Goal: Check status: Check status

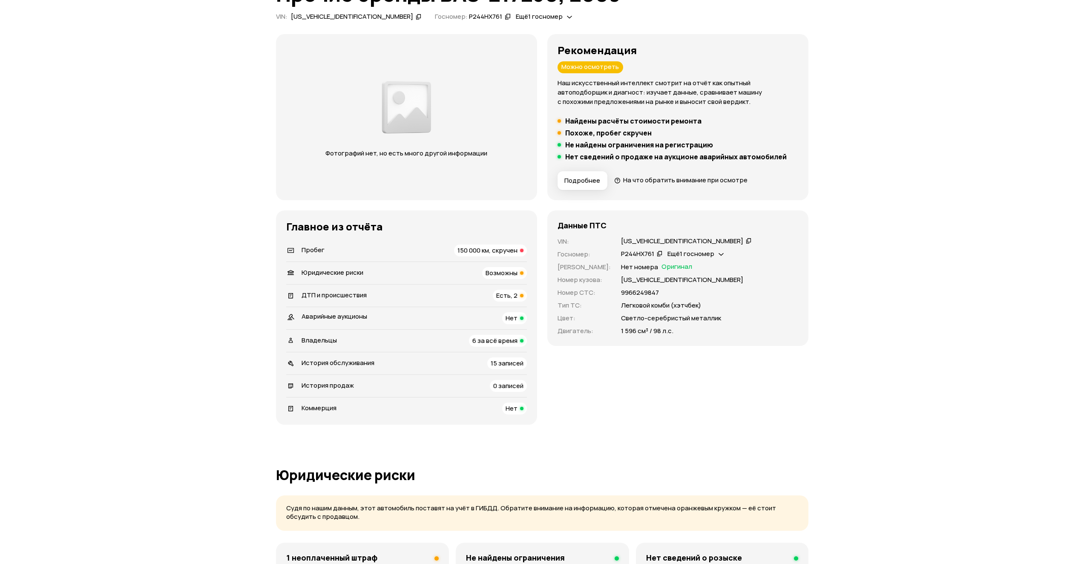
scroll to position [85, 0]
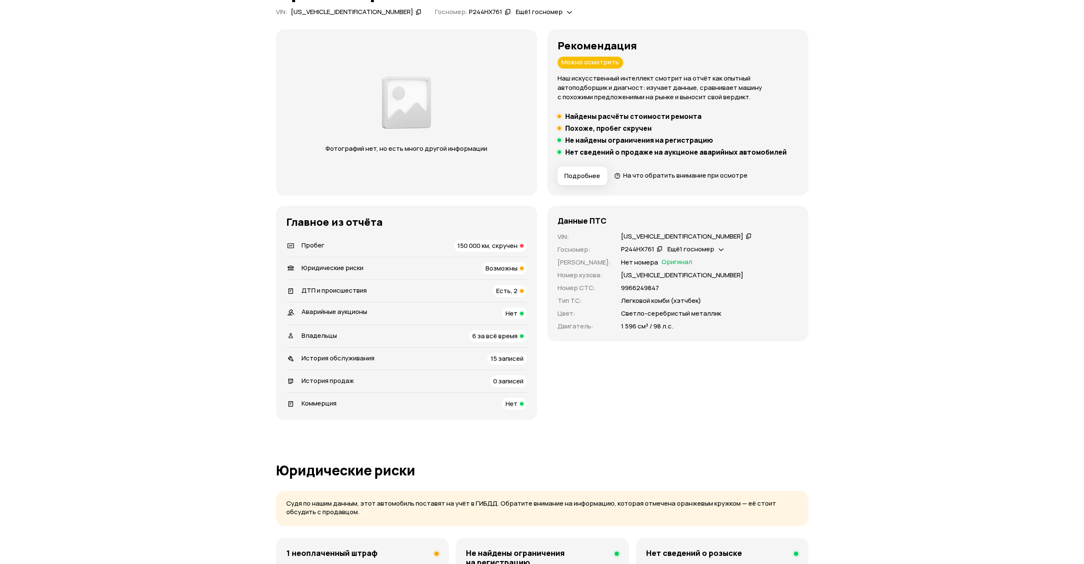
click at [507, 264] on span "Возможны" at bounding box center [502, 268] width 32 height 9
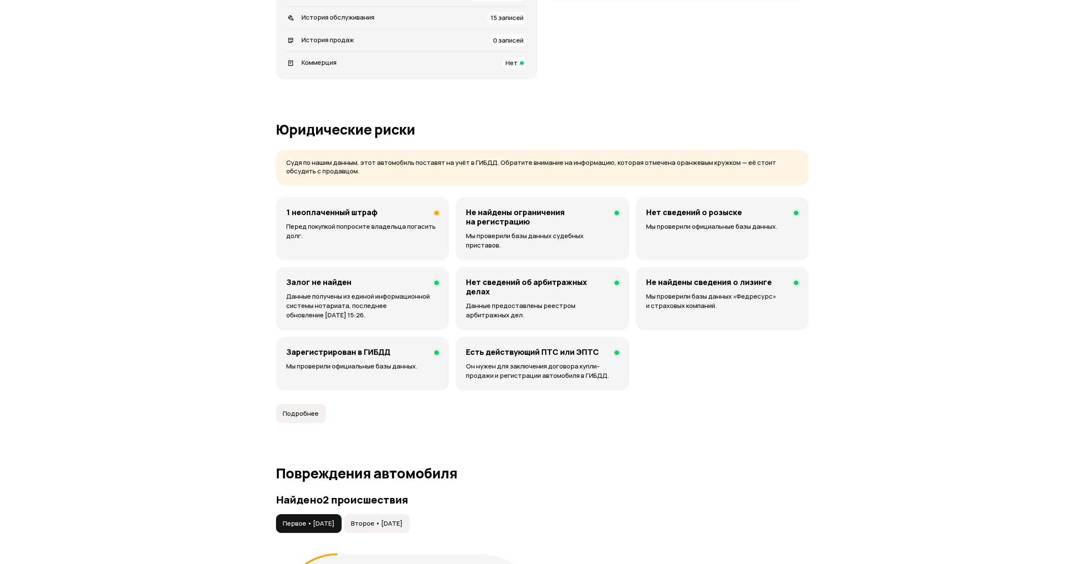
scroll to position [420, 0]
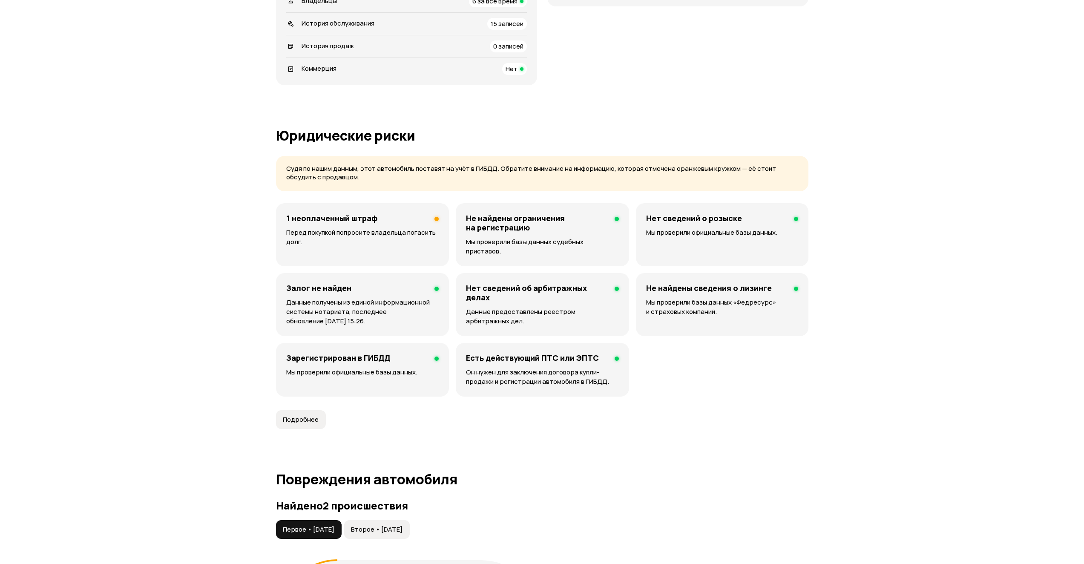
click at [360, 225] on div "1 неоплаченный штраф Перед покупкой попросите владельца погасить долг." at bounding box center [362, 234] width 173 height 63
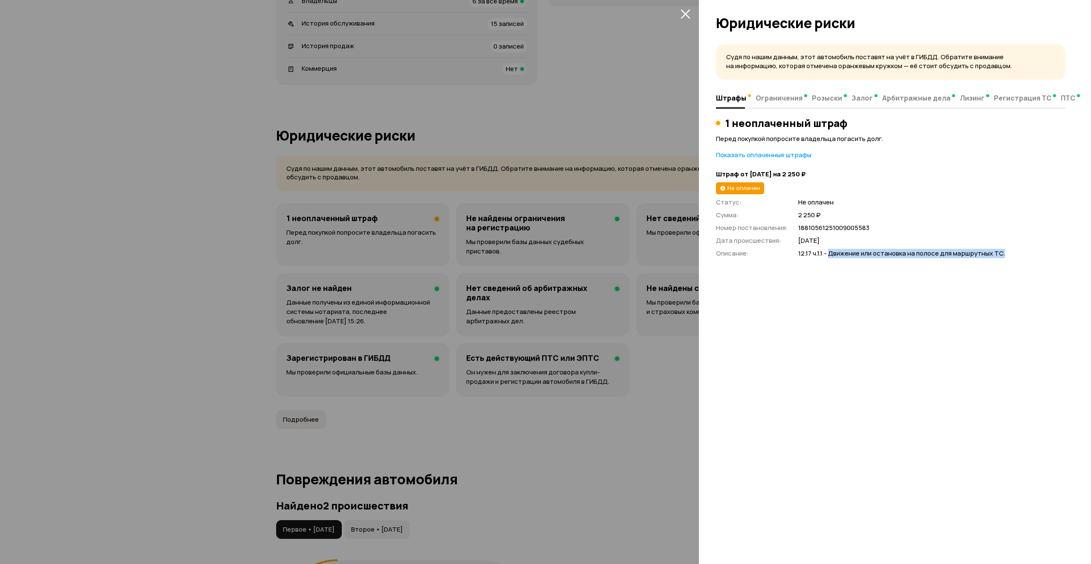
drag, startPoint x: 828, startPoint y: 254, endPoint x: 1006, endPoint y: 250, distance: 178.6
click at [1006, 250] on span "12.17 ч.1.1 - Движение или остановка на полосе для маршрутных ТС." at bounding box center [931, 253] width 267 height 9
click at [972, 257] on span "12.17 ч.1.1 - Движение или остановка на полосе для маршрутных ТС." at bounding box center [931, 253] width 267 height 9
click at [683, 15] on icon "закрыть" at bounding box center [685, 14] width 10 height 10
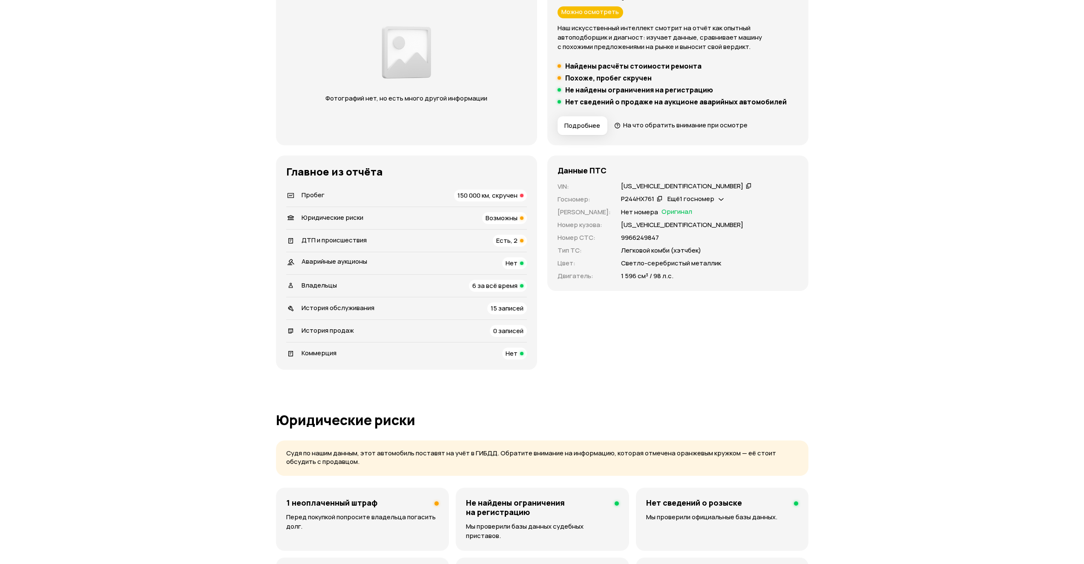
scroll to position [122, 0]
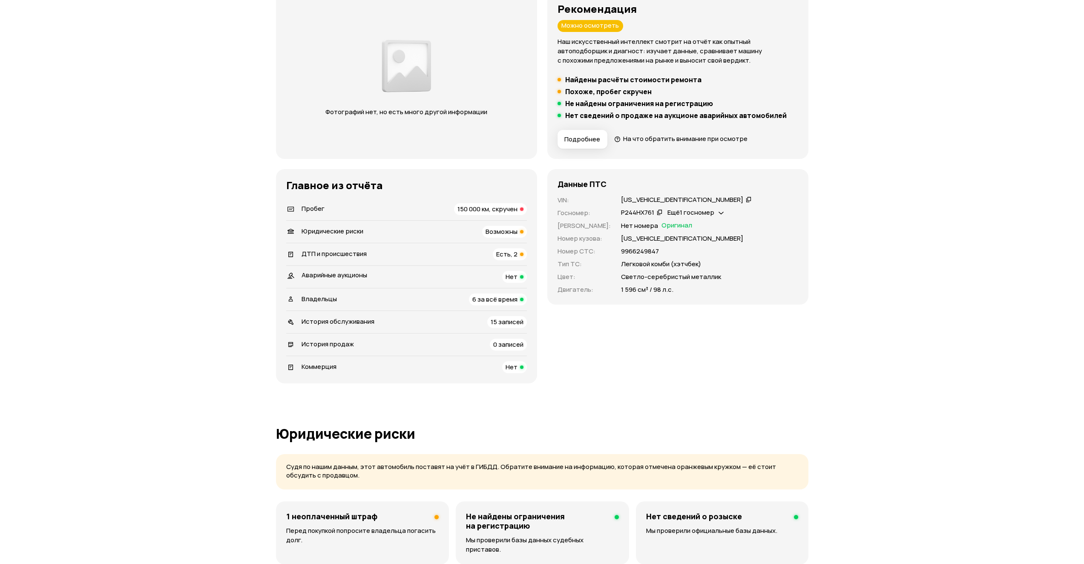
click at [499, 216] on li "Пробег 150 000 км, скручен" at bounding box center [406, 209] width 241 height 22
click at [494, 208] on span "150 000 км, скручен" at bounding box center [488, 209] width 60 height 9
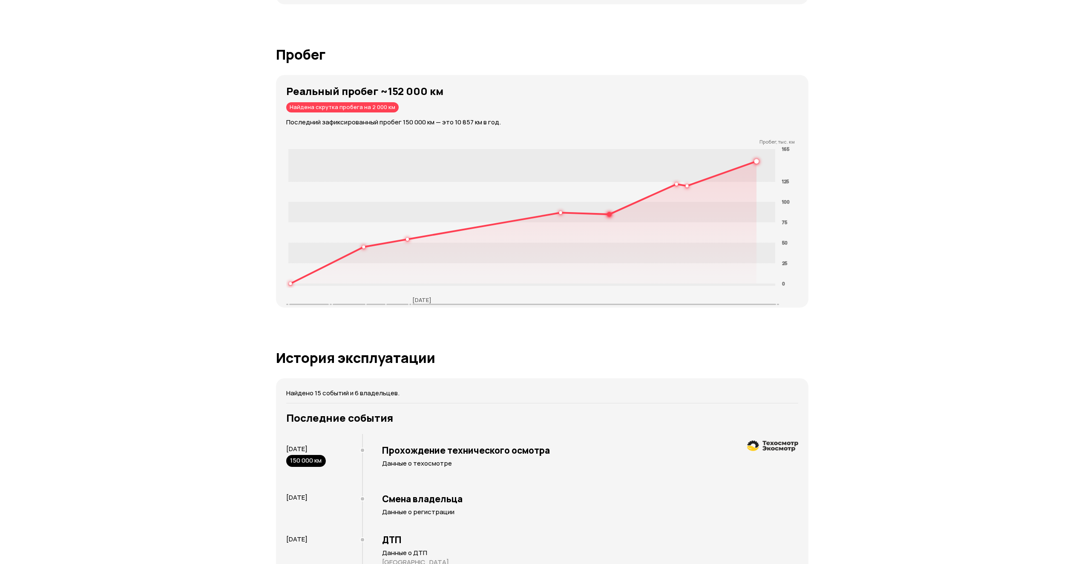
scroll to position [1281, 0]
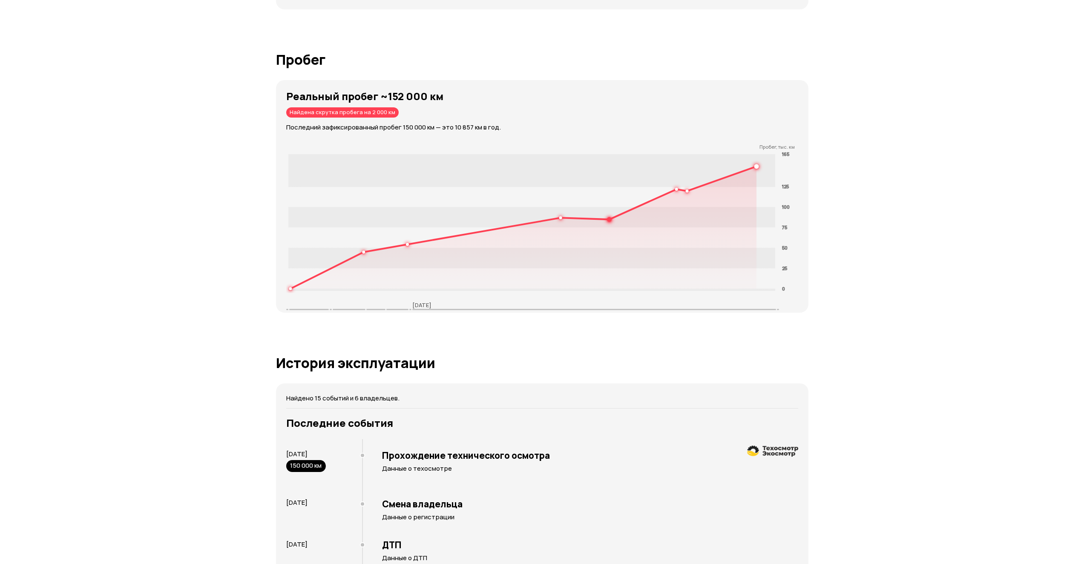
drag, startPoint x: 367, startPoint y: 102, endPoint x: 380, endPoint y: 103, distance: 12.4
click at [380, 107] on div "Найдена скрутка пробега на 2 000 км" at bounding box center [342, 112] width 112 height 10
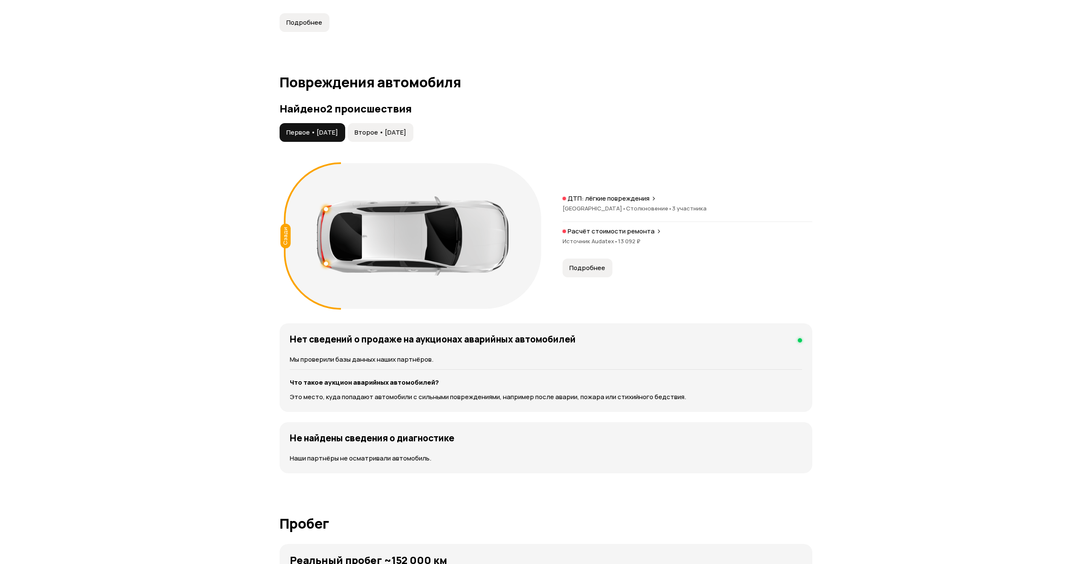
scroll to position [813, 0]
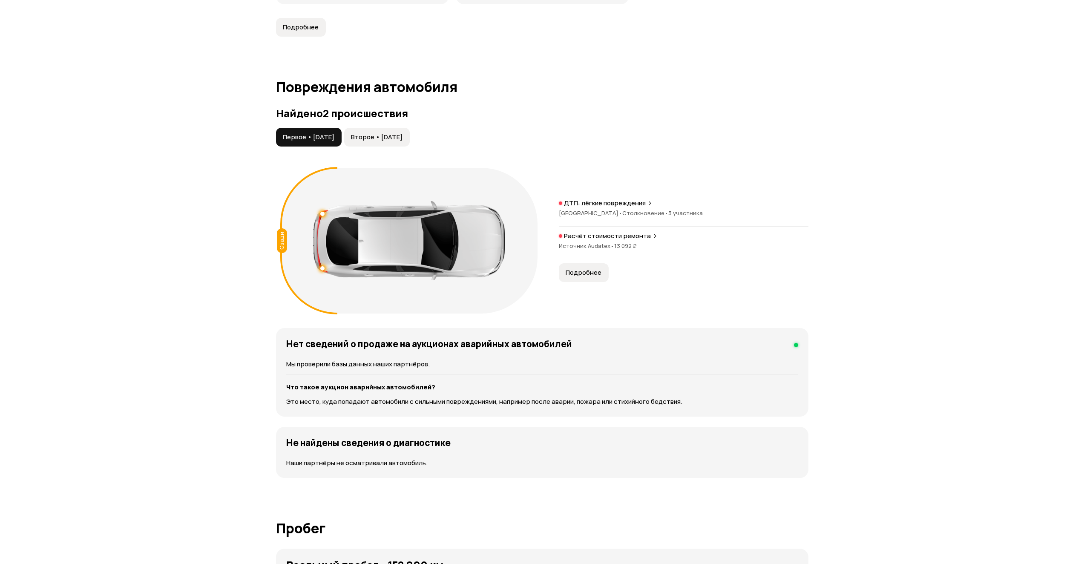
click at [592, 263] on button "Подробнее" at bounding box center [584, 272] width 50 height 19
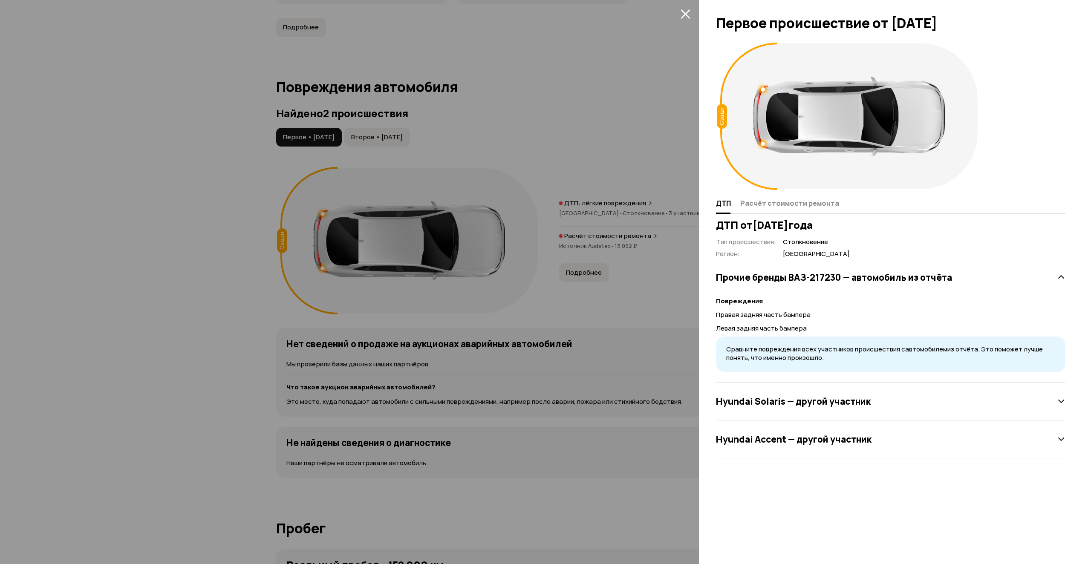
click at [819, 446] on div "Hyundai Accent — другой участник" at bounding box center [890, 439] width 349 height 17
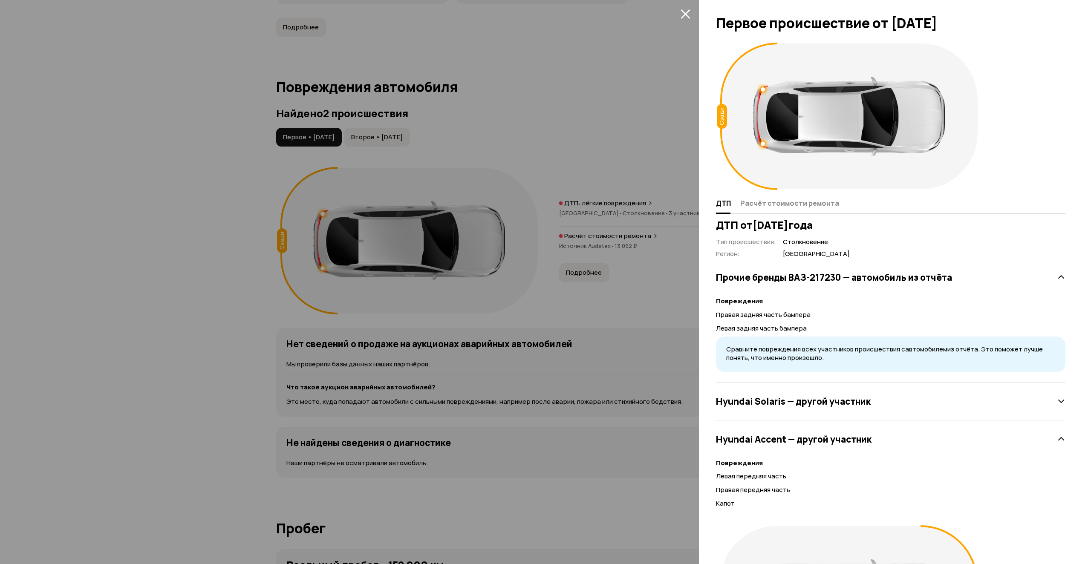
click at [804, 400] on h3 "Hyundai Solaris — другой участник" at bounding box center [793, 401] width 155 height 11
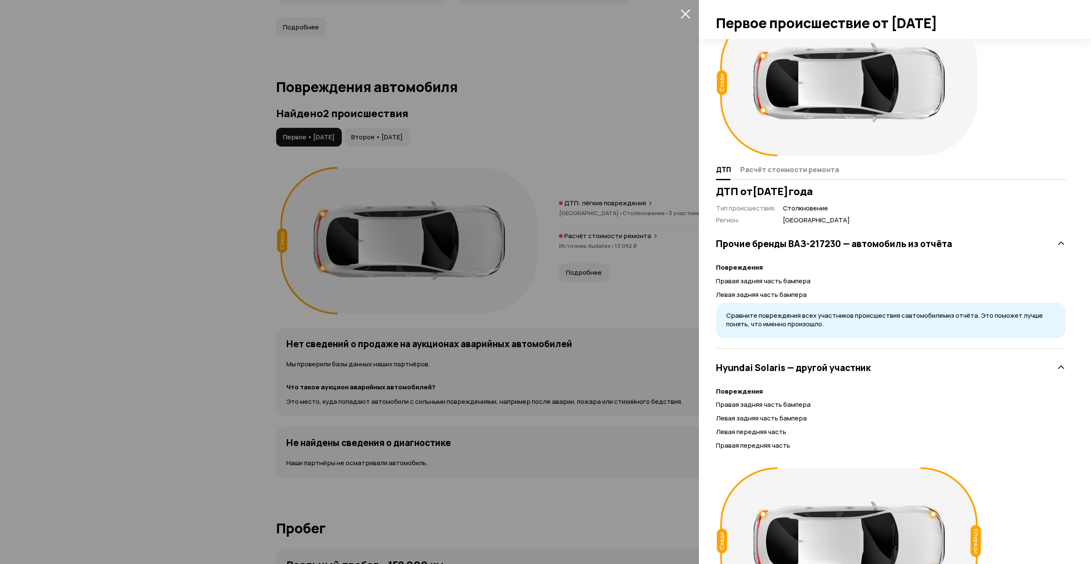
scroll to position [0, 0]
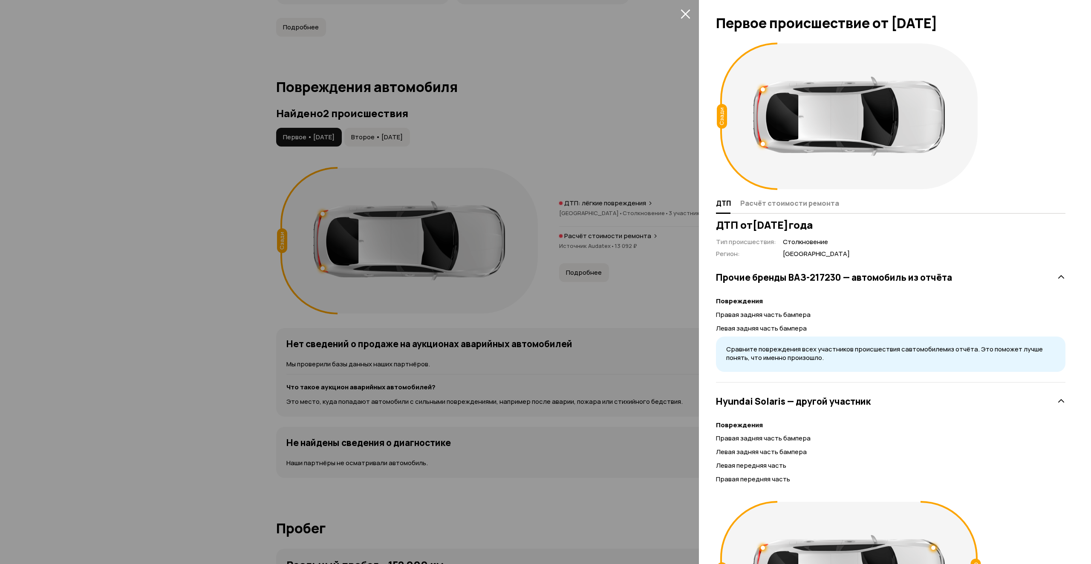
click at [638, 219] on div at bounding box center [545, 282] width 1091 height 564
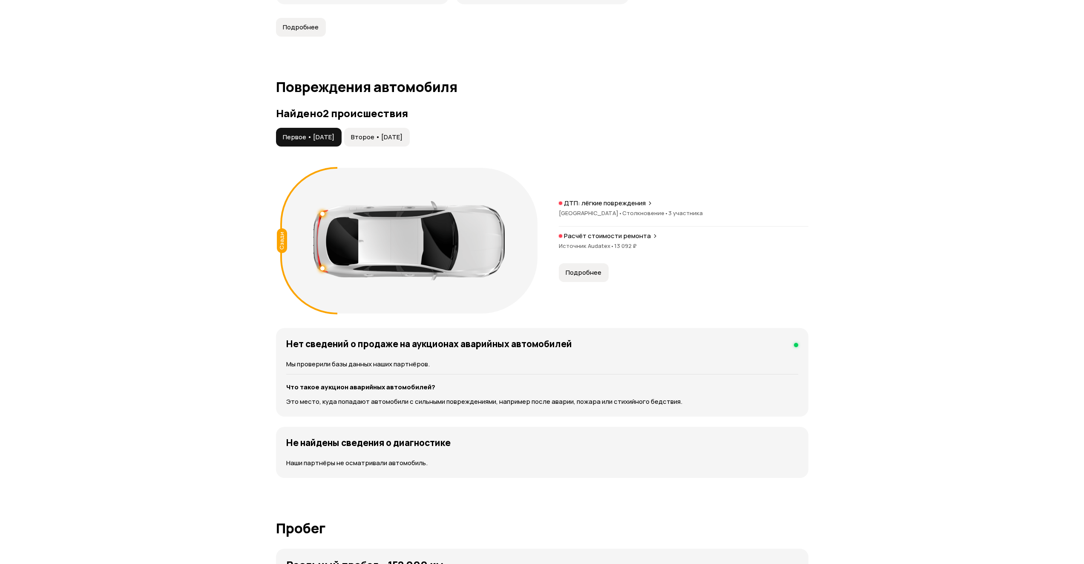
click at [400, 133] on span "Второе • [DATE]" at bounding box center [377, 137] width 52 height 9
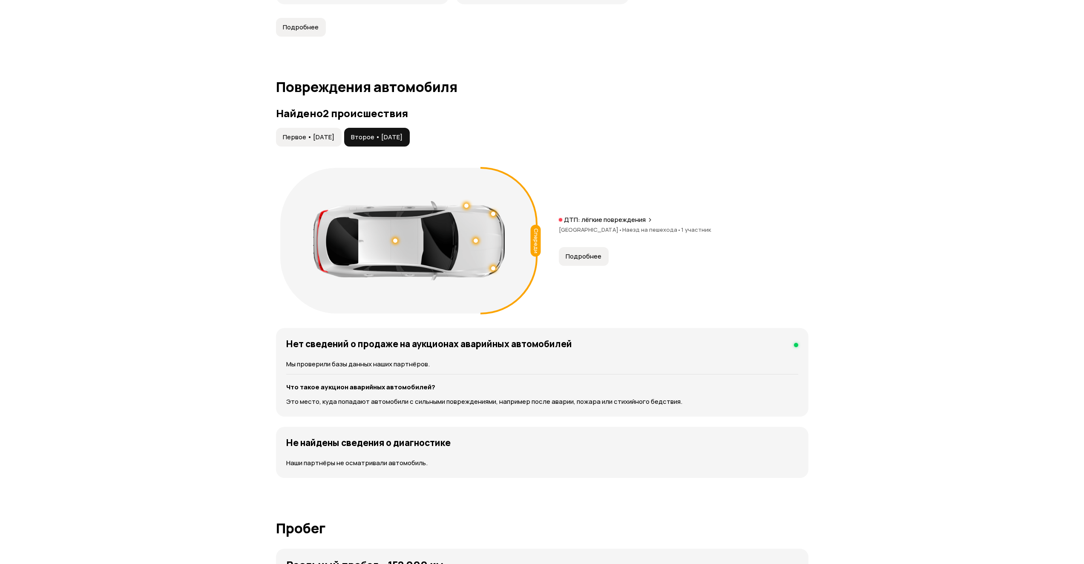
click at [626, 226] on span "Наезд на пешехода •" at bounding box center [652, 230] width 59 height 8
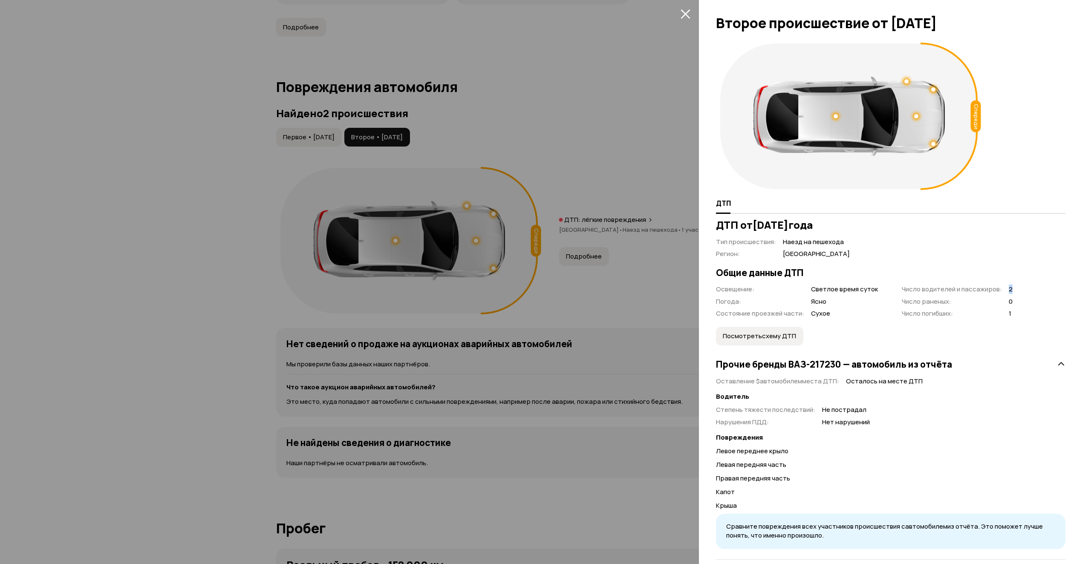
click at [1009, 288] on div "Освещение : Светлое время суток Погода : Ясно Состояние проезжей части : Сухое …" at bounding box center [864, 301] width 300 height 33
click at [1011, 296] on div "ДТП от [DATE] Тип происшествия : Наезд на пешехода Регион : [GEOGRAPHIC_DATA] О…" at bounding box center [890, 389] width 349 height 341
click at [1009, 314] on div "Освещение : Светлое время суток Погода : Ясно Состояние проезжей части : Сухое …" at bounding box center [864, 301] width 300 height 33
click at [1009, 320] on div "ДТП от [DATE] Тип происшествия : Наезд на пешехода Регион : [GEOGRAPHIC_DATA] О…" at bounding box center [890, 389] width 349 height 341
click at [792, 332] on span "Посмотреть схему ДТП" at bounding box center [759, 336] width 73 height 9
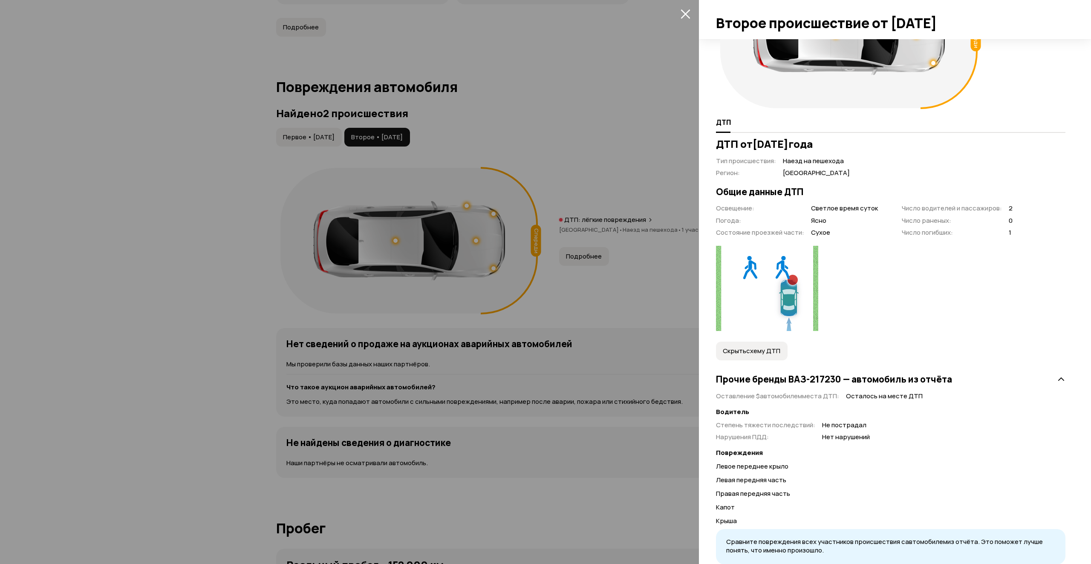
scroll to position [85, 0]
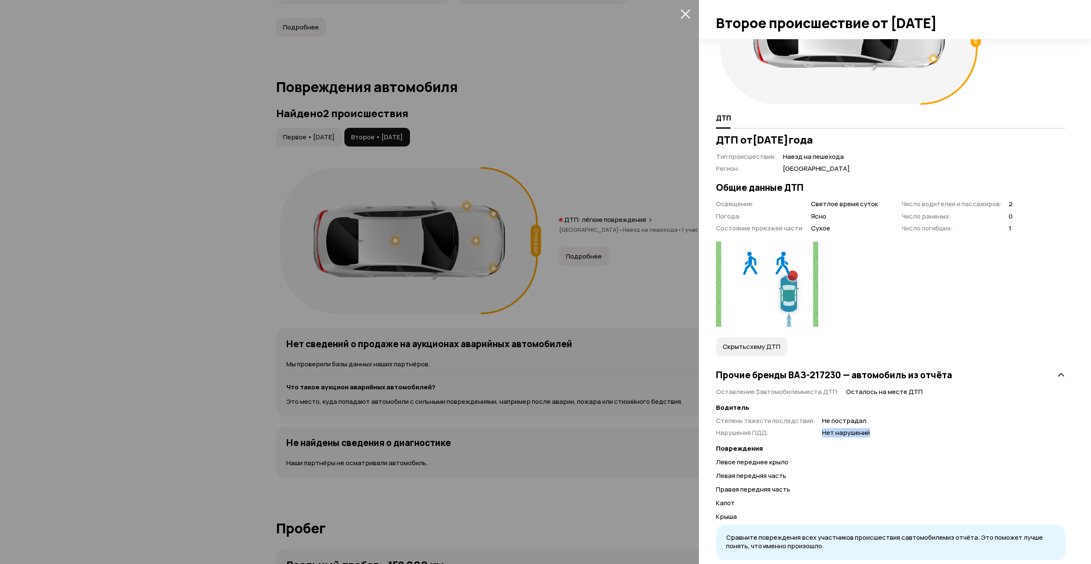
drag, startPoint x: 820, startPoint y: 432, endPoint x: 859, endPoint y: 435, distance: 39.7
click at [865, 435] on span "Нет нарушений" at bounding box center [846, 433] width 48 height 9
click at [847, 434] on span "Нет нарушений" at bounding box center [846, 433] width 48 height 9
click at [822, 420] on span "Не пострадал" at bounding box center [846, 421] width 48 height 9
drag, startPoint x: 820, startPoint y: 420, endPoint x: 867, endPoint y: 421, distance: 46.9
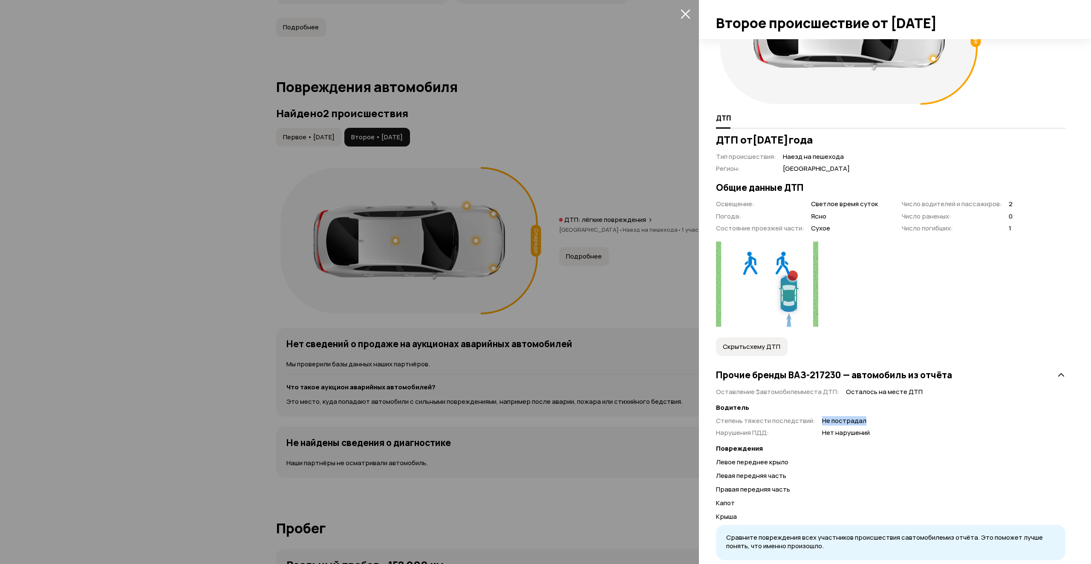
click at [867, 421] on span "Не пострадал" at bounding box center [846, 421] width 48 height 9
click at [851, 419] on span "Не пострадал" at bounding box center [846, 421] width 48 height 9
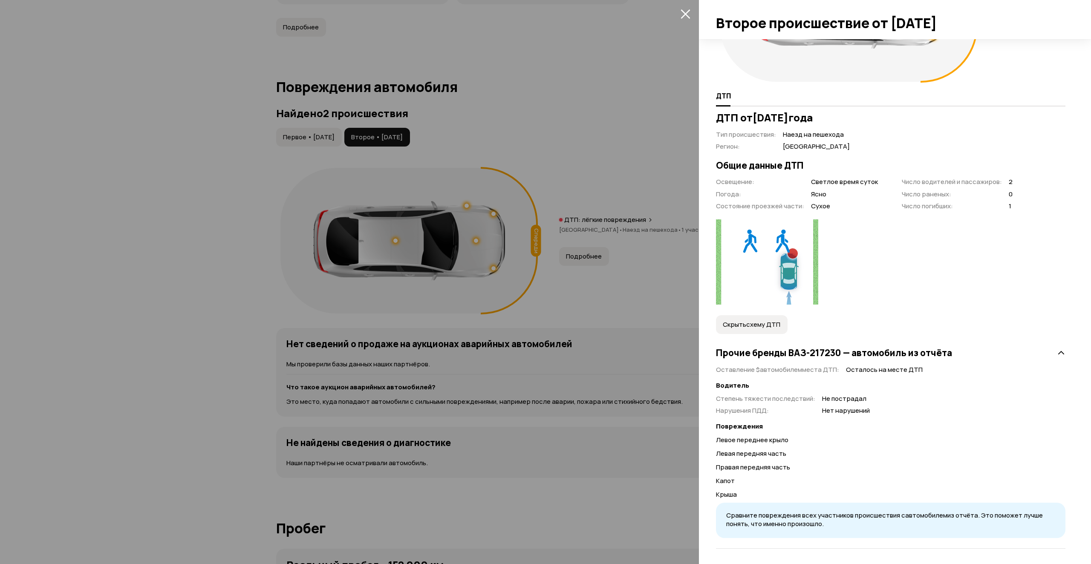
scroll to position [109, 0]
drag, startPoint x: 744, startPoint y: 441, endPoint x: 764, endPoint y: 442, distance: 20.9
click at [764, 442] on p "Левое переднее крыло" at bounding box center [890, 438] width 349 height 9
drag, startPoint x: 725, startPoint y: 451, endPoint x: 768, endPoint y: 452, distance: 43.5
click at [768, 452] on p "Левая передняя часть" at bounding box center [890, 451] width 349 height 9
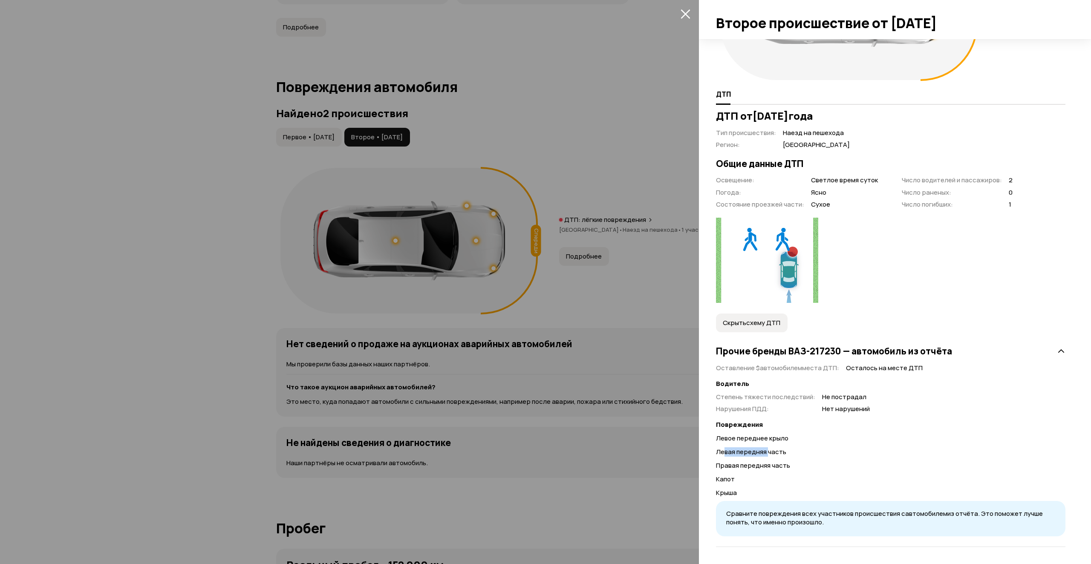
click at [769, 452] on p "Левая передняя часть" at bounding box center [890, 451] width 349 height 9
click at [733, 465] on p "Правая передняя часть" at bounding box center [890, 465] width 349 height 9
drag, startPoint x: 719, startPoint y: 464, endPoint x: 780, endPoint y: 464, distance: 61.4
click at [780, 464] on div "ДТП от [DATE] Тип происшествия : Наезд на пешехода Регион : [GEOGRAPHIC_DATA] О…" at bounding box center [890, 328] width 353 height 437
click at [751, 478] on p "Капот" at bounding box center [890, 479] width 349 height 9
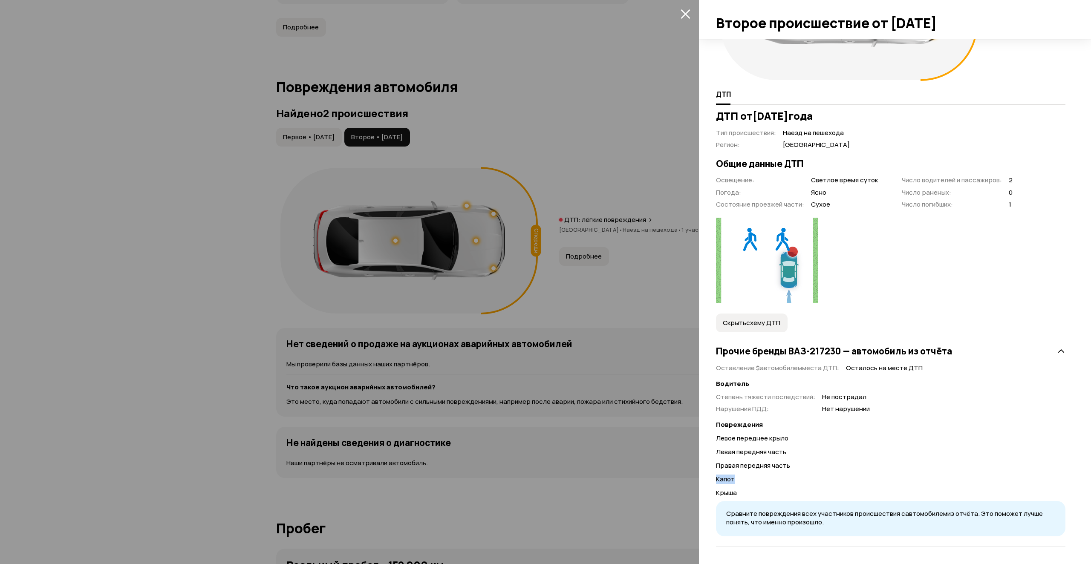
drag, startPoint x: 716, startPoint y: 481, endPoint x: 726, endPoint y: 493, distance: 16.4
click at [734, 480] on div "ДТП от [DATE] Тип происшествия : Наезд на пешехода Регион : [GEOGRAPHIC_DATA] О…" at bounding box center [890, 328] width 353 height 437
drag, startPoint x: 724, startPoint y: 497, endPoint x: 744, endPoint y: 495, distance: 20.6
click at [727, 497] on p "Крыша" at bounding box center [890, 492] width 349 height 9
drag, startPoint x: 761, startPoint y: 487, endPoint x: 798, endPoint y: 496, distance: 39.0
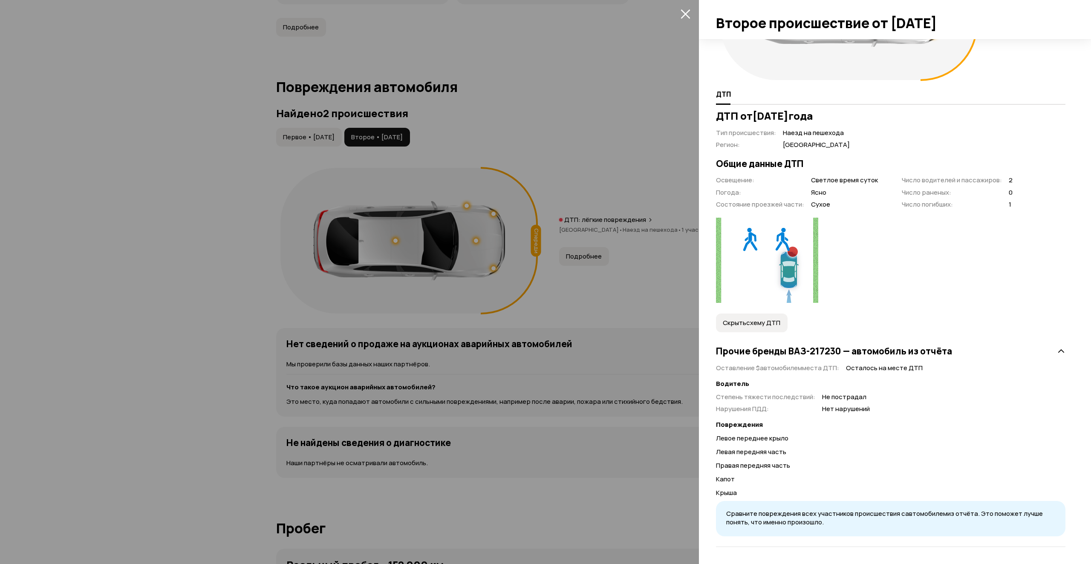
click at [798, 496] on p "Крыша" at bounding box center [890, 492] width 349 height 9
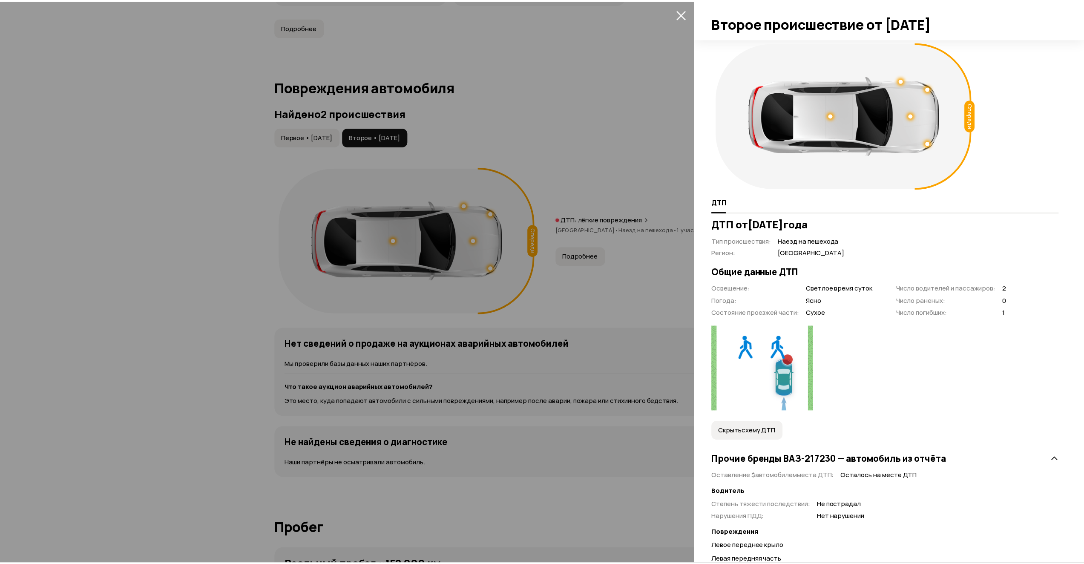
scroll to position [0, 0]
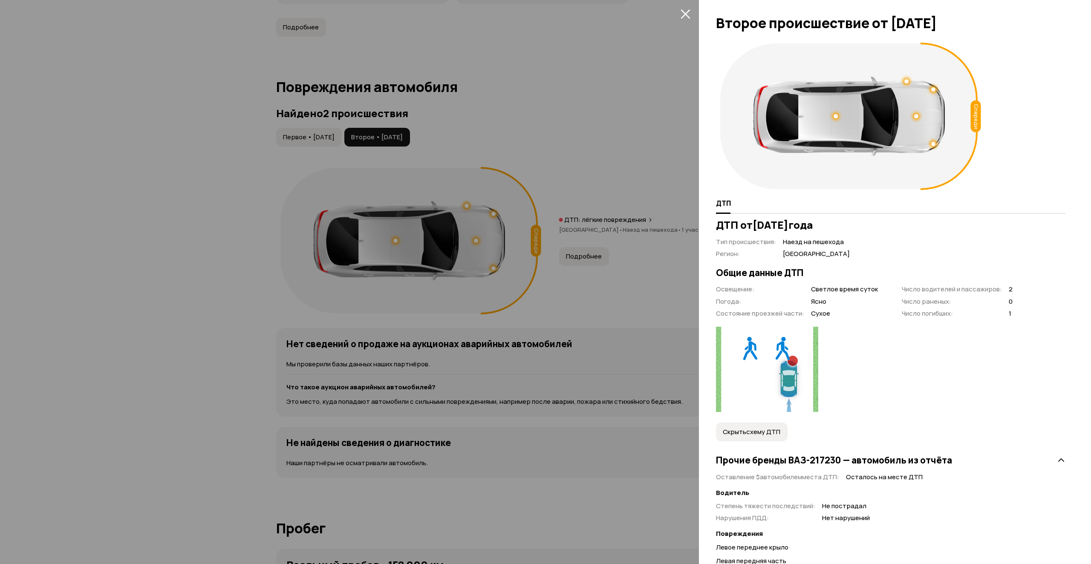
click at [634, 108] on div at bounding box center [545, 282] width 1091 height 564
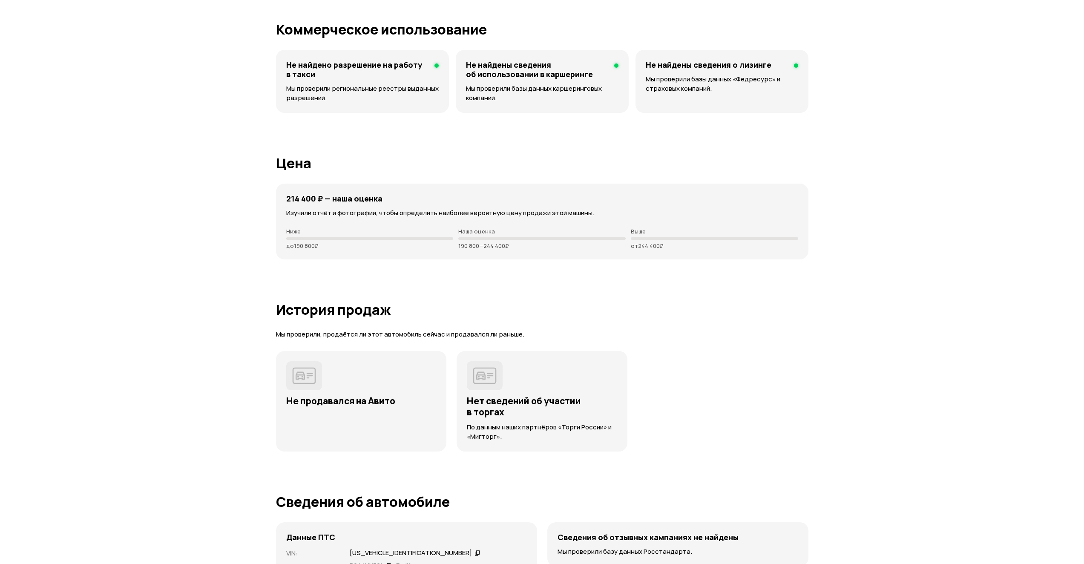
scroll to position [2304, 0]
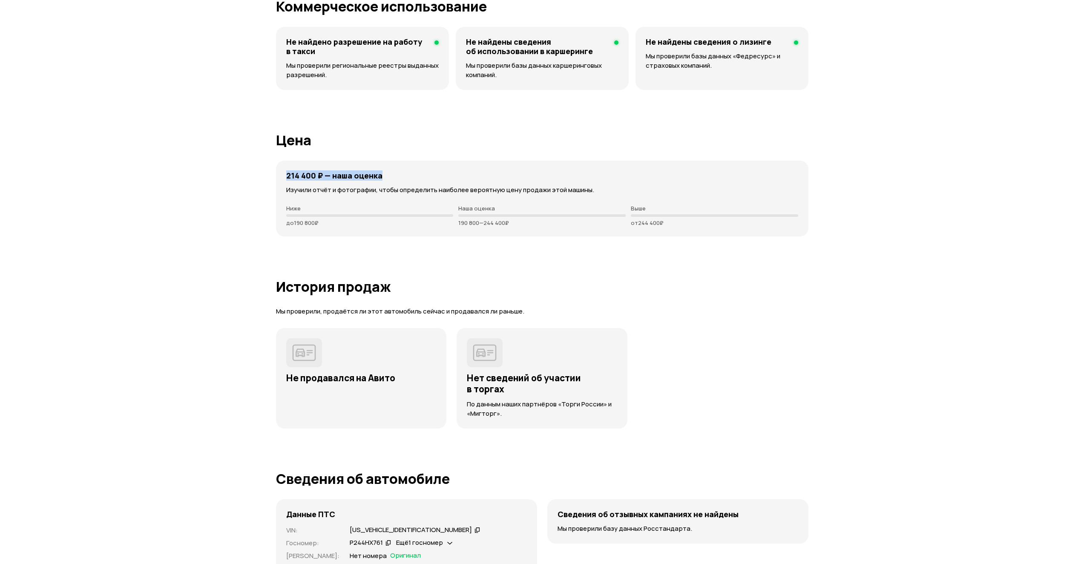
drag, startPoint x: 284, startPoint y: 163, endPoint x: 379, endPoint y: 166, distance: 95.1
click at [379, 166] on div "214 400 ₽ — наша оценка Изучили отчёт и фотографии, чтобы определить наиболее в…" at bounding box center [542, 199] width 533 height 76
click at [379, 175] on div "214 400 ₽ — наша оценка Изучили отчёт и фотографии, чтобы определить наиболее в…" at bounding box center [542, 199] width 533 height 76
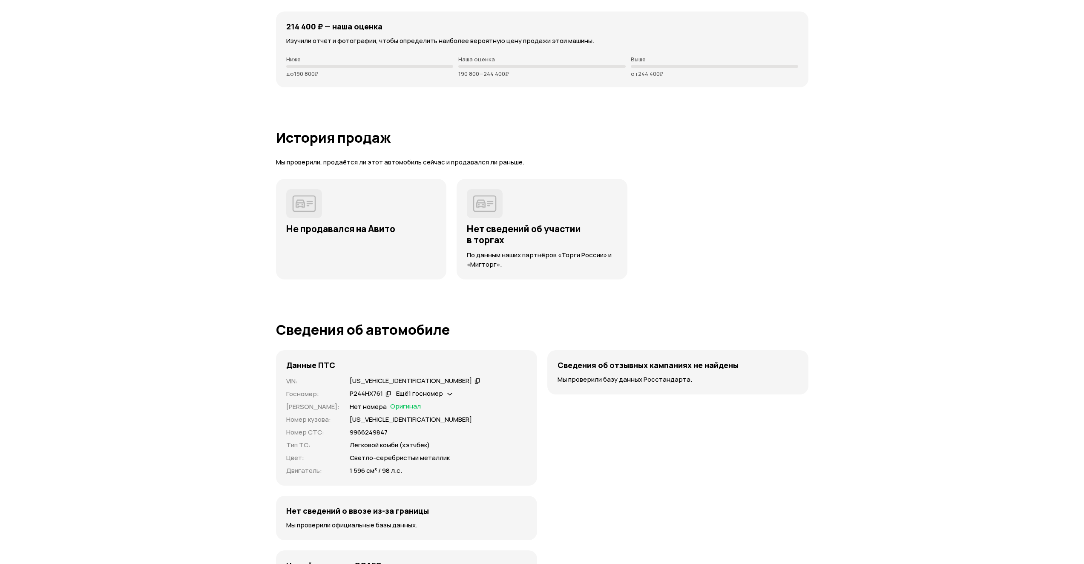
scroll to position [2517, 0]
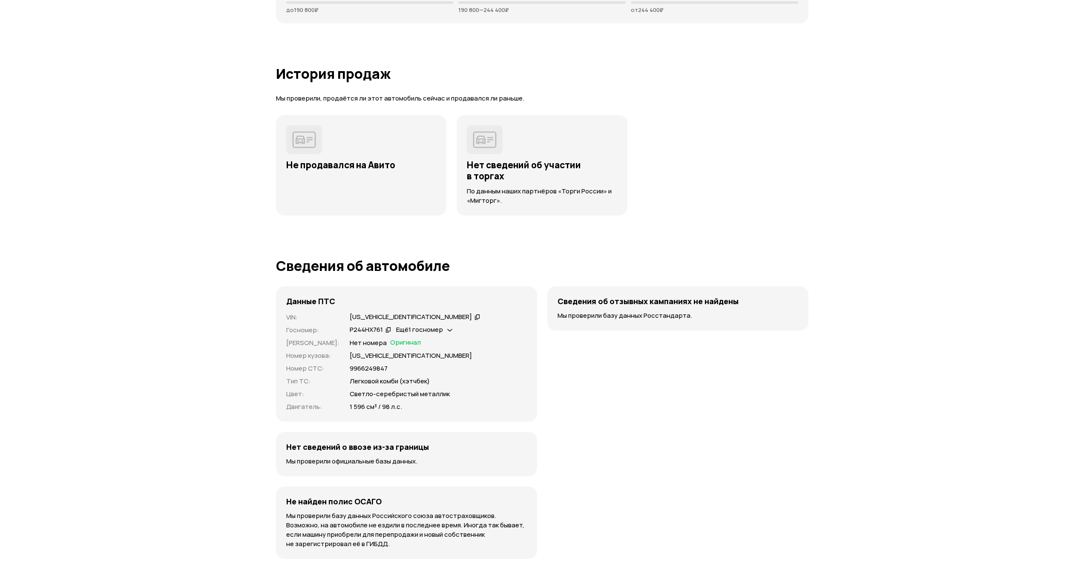
click at [435, 325] on span "Ещё 1 госномер" at bounding box center [419, 329] width 47 height 9
click at [467, 338] on div "Нет номера Оригинал" at bounding box center [438, 342] width 177 height 9
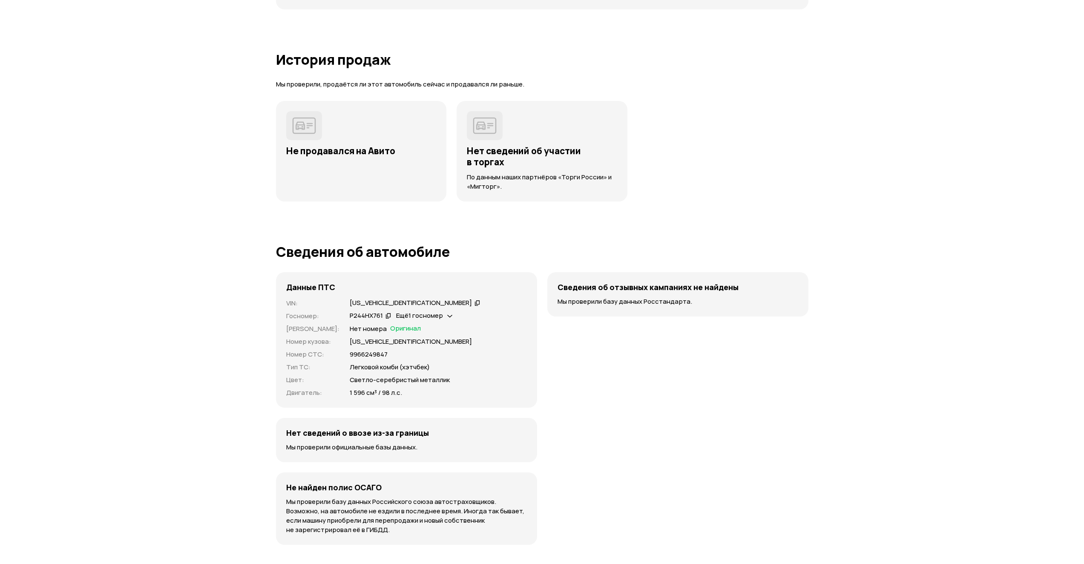
scroll to position [2560, 0]
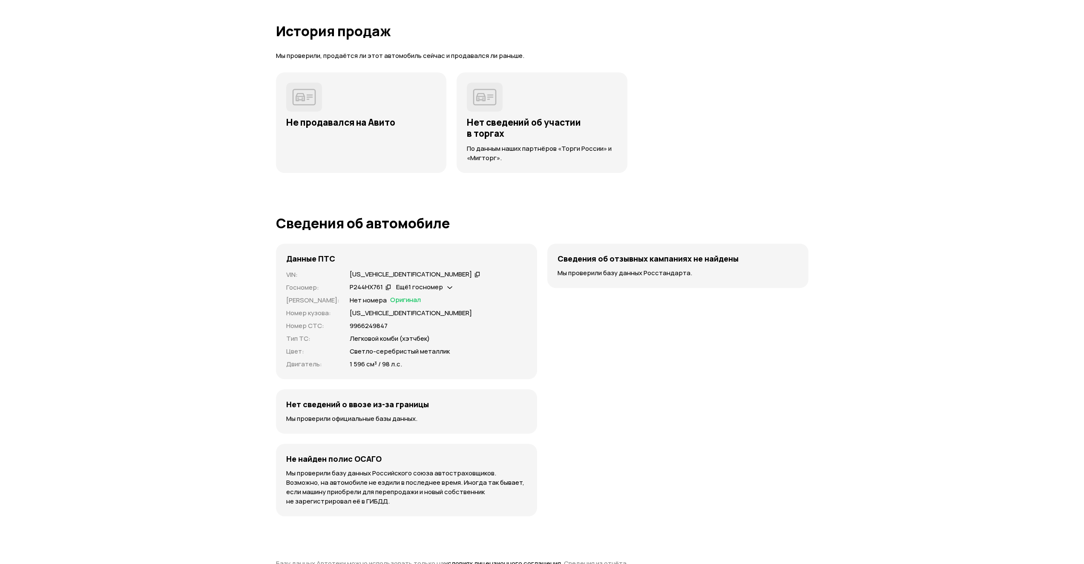
click at [433, 282] on span "Ещё 1 госномер" at bounding box center [419, 286] width 47 height 9
click at [456, 296] on div "Нет номера Оригинал" at bounding box center [438, 300] width 177 height 9
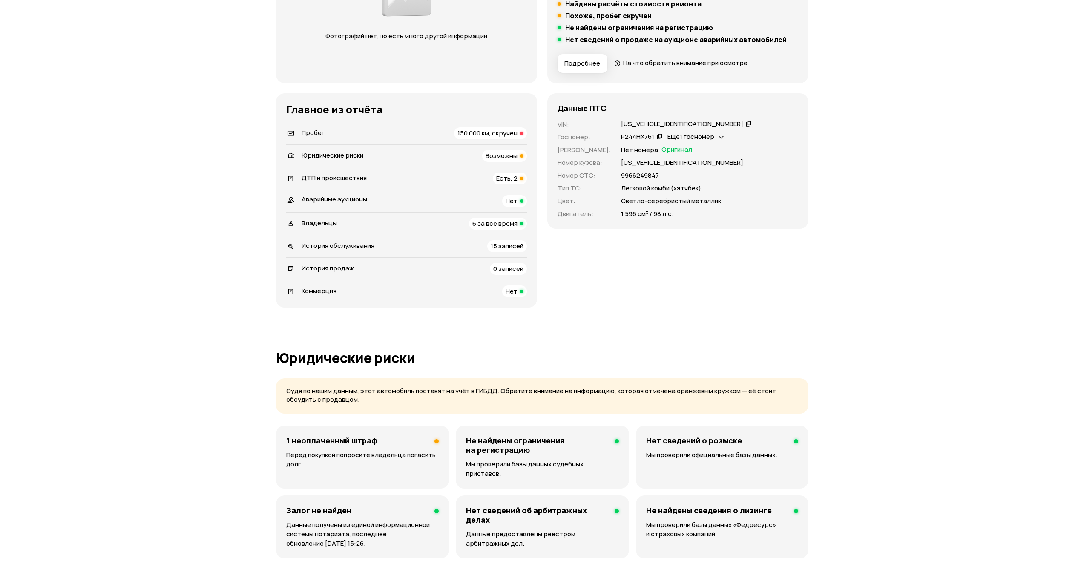
scroll to position [173, 0]
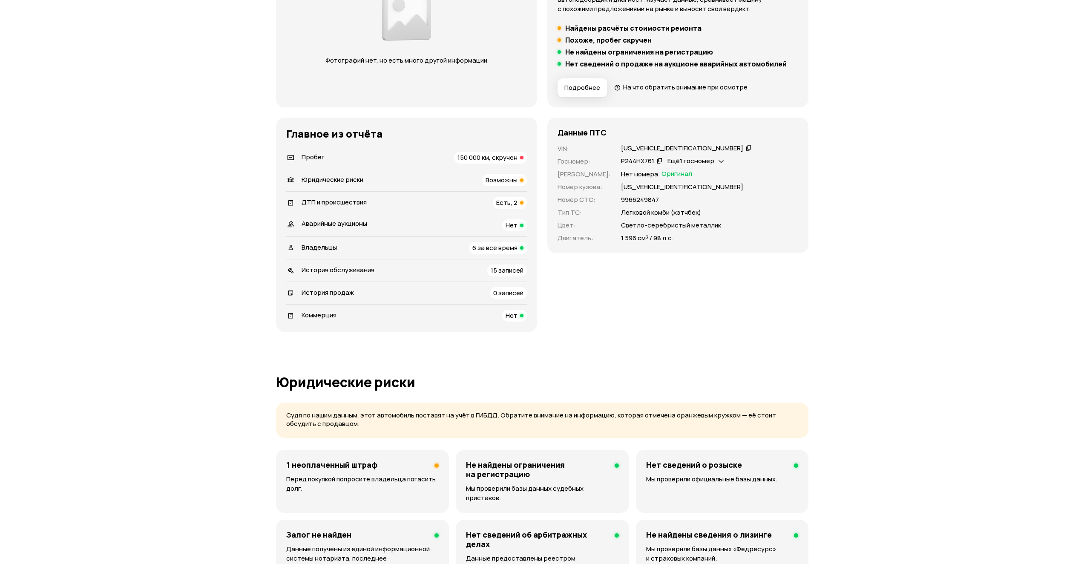
click at [483, 294] on div "История продаж 0 записей" at bounding box center [406, 293] width 241 height 12
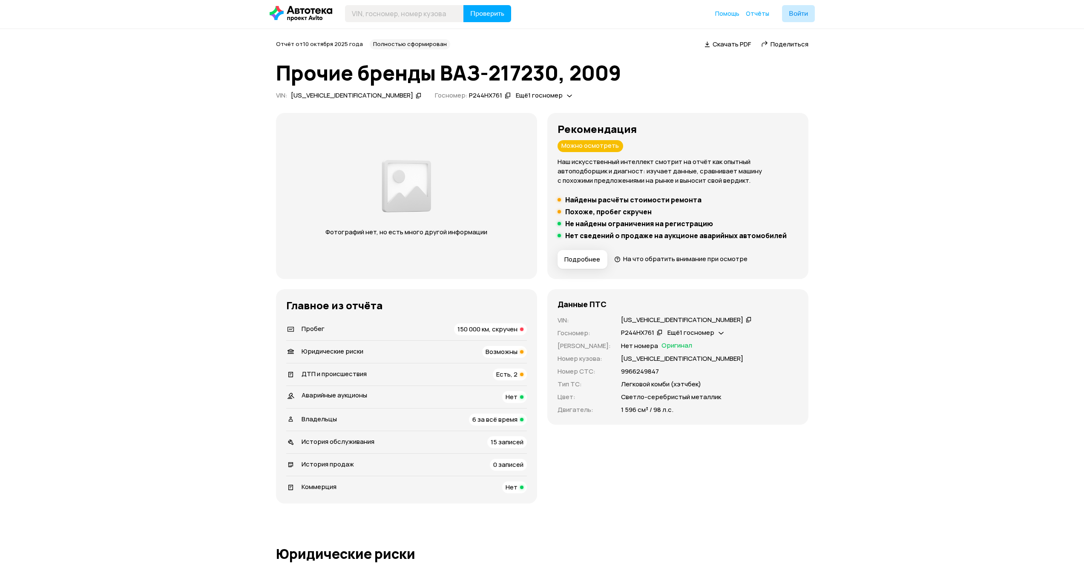
scroll to position [0, 0]
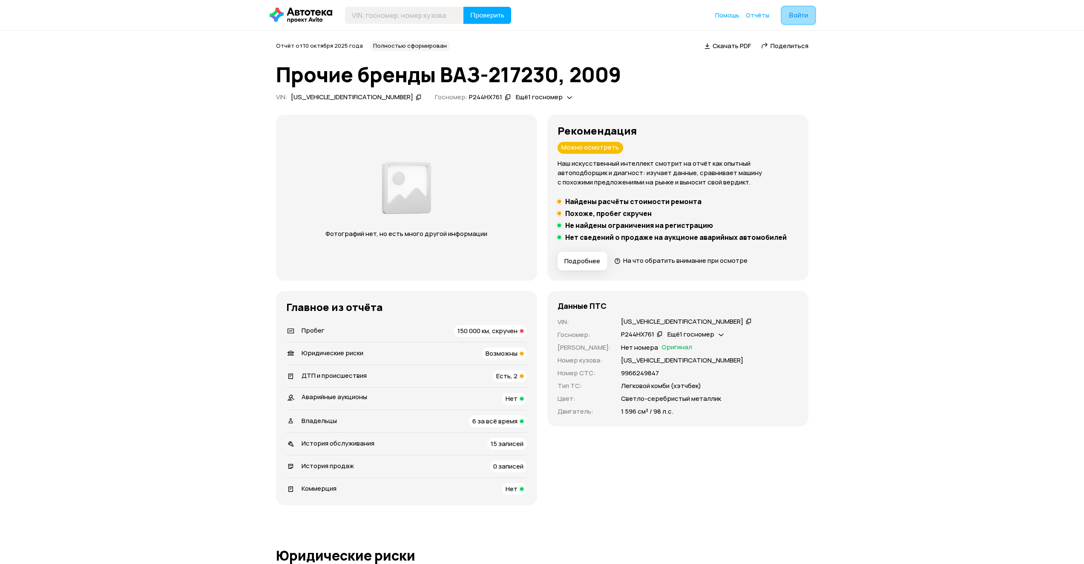
click at [785, 13] on button "Войти" at bounding box center [798, 15] width 33 height 17
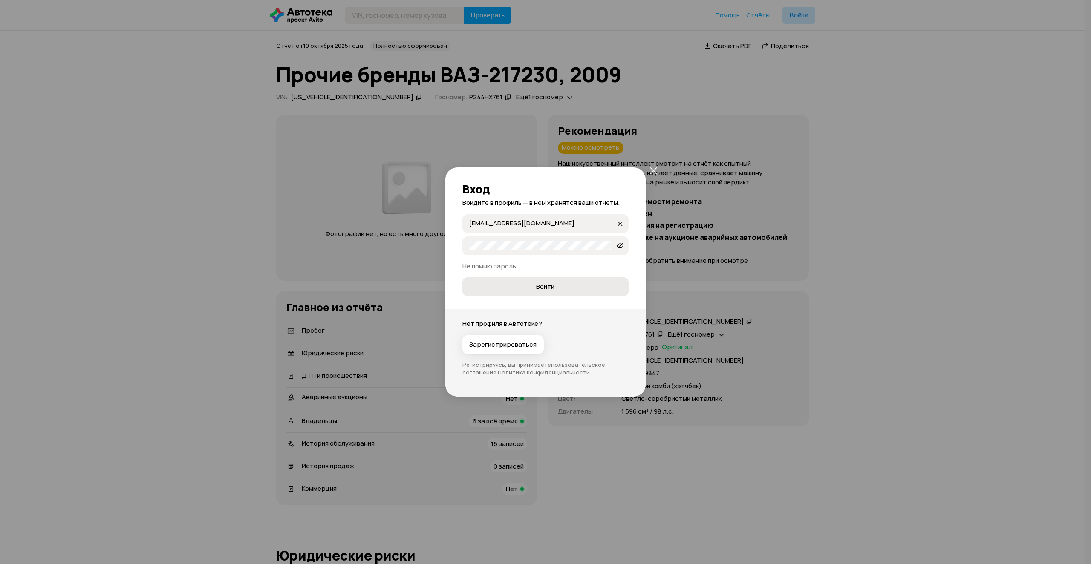
click at [545, 278] on button "Войти" at bounding box center [545, 286] width 166 height 19
click at [545, 286] on icon "submit" at bounding box center [545, 286] width 9 height 9
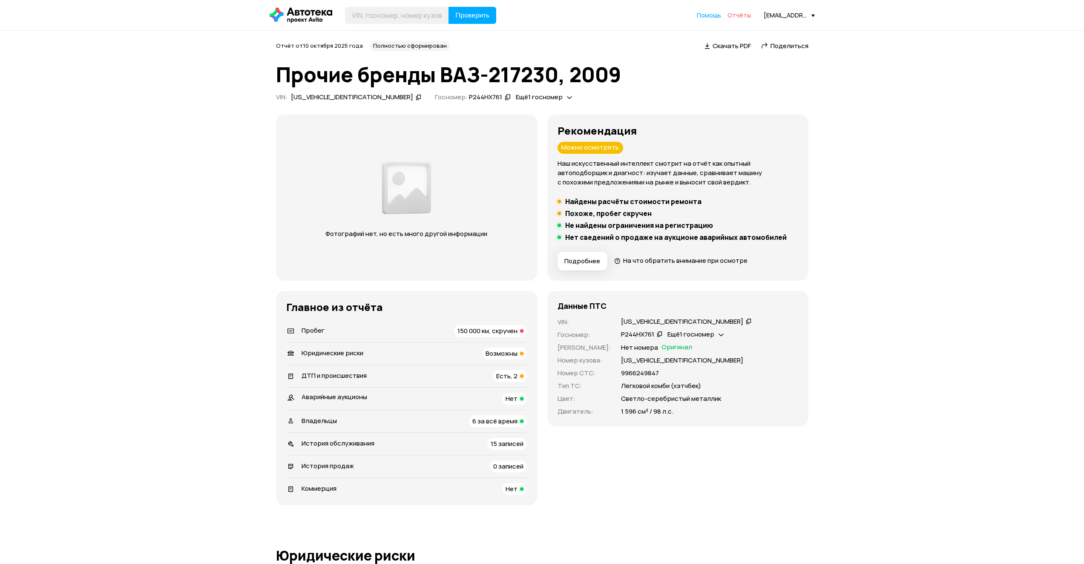
click at [738, 15] on span "Отчёты" at bounding box center [739, 15] width 23 height 8
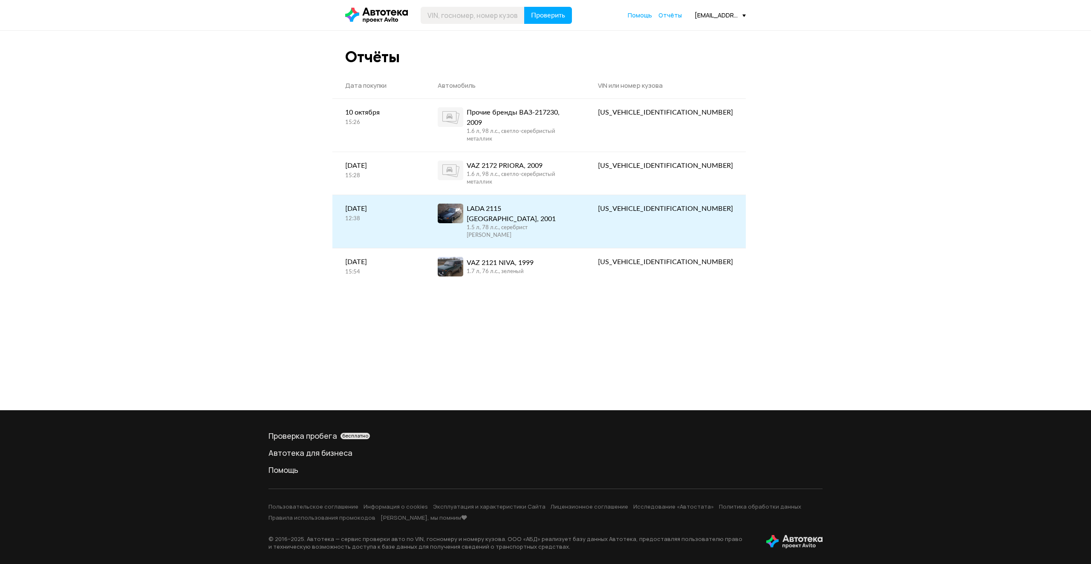
click at [546, 224] on div "1.5 л, 78 л.c., серебрист [PERSON_NAME]" at bounding box center [520, 231] width 106 height 15
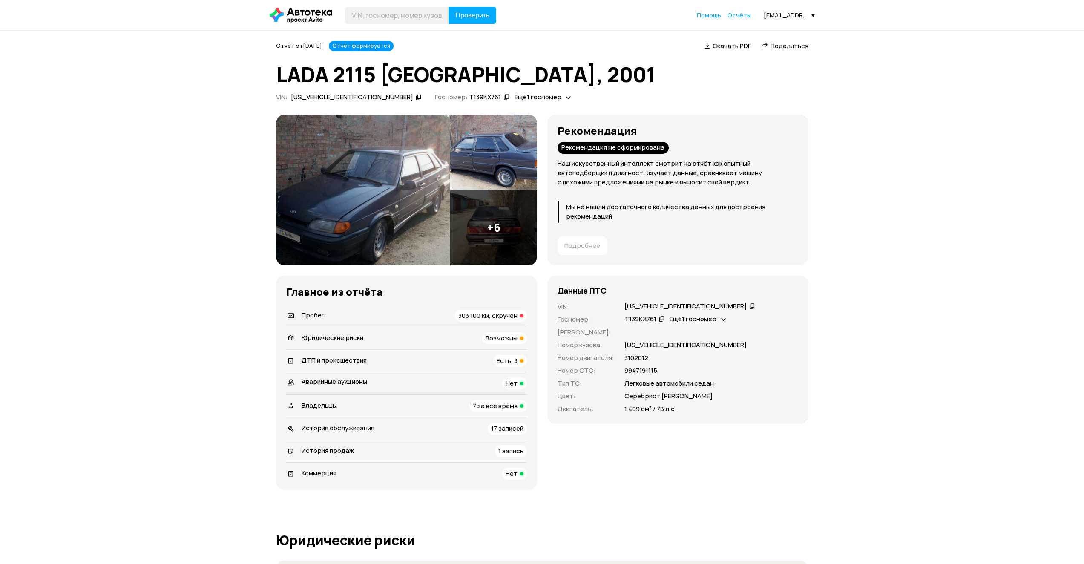
click at [506, 308] on li "Пробег 303 100 км, скручен" at bounding box center [406, 316] width 241 height 22
click at [504, 315] on span "303 100 км, скручен" at bounding box center [487, 315] width 59 height 9
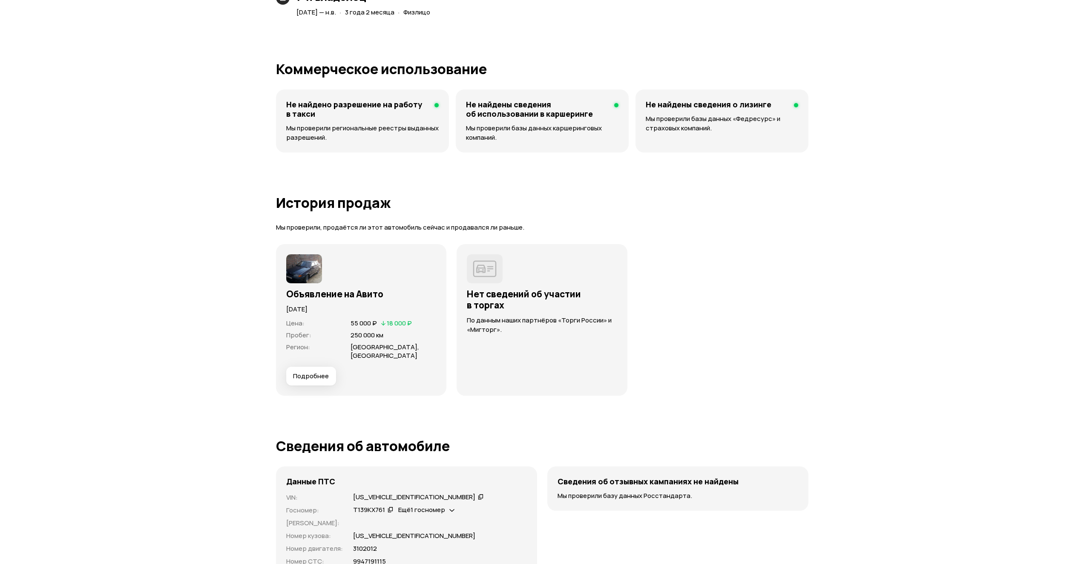
scroll to position [2392, 0]
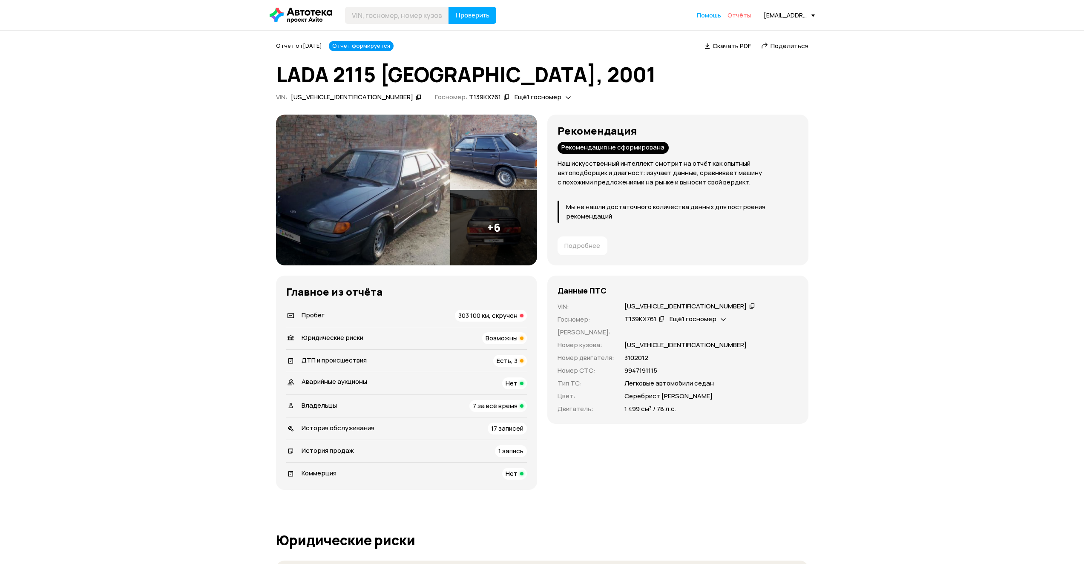
click at [739, 14] on span "Отчёты" at bounding box center [739, 15] width 23 height 8
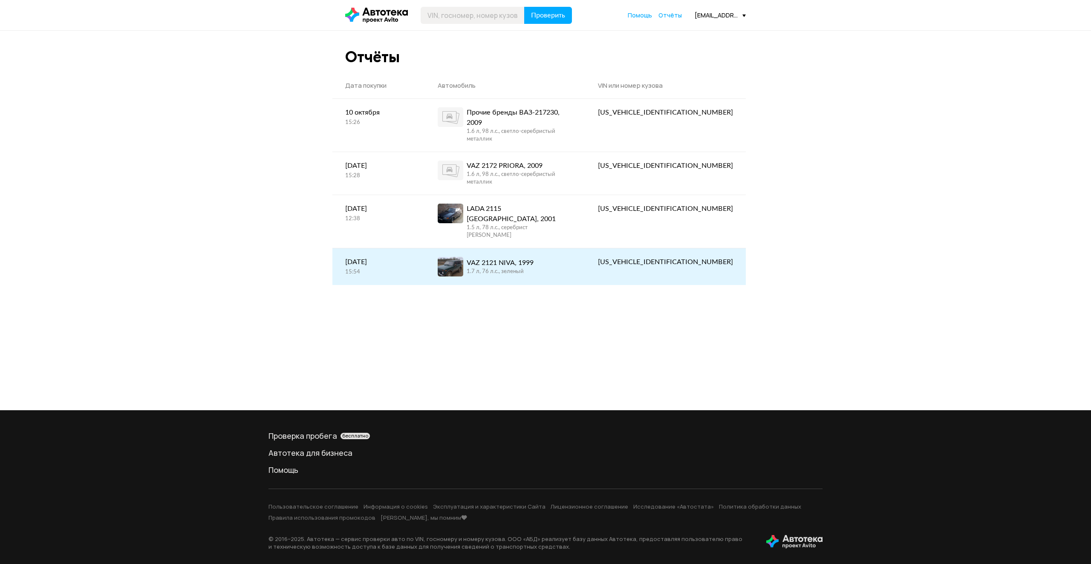
click at [533, 258] on div "VAZ 2121 NIVA, 1999" at bounding box center [500, 263] width 67 height 10
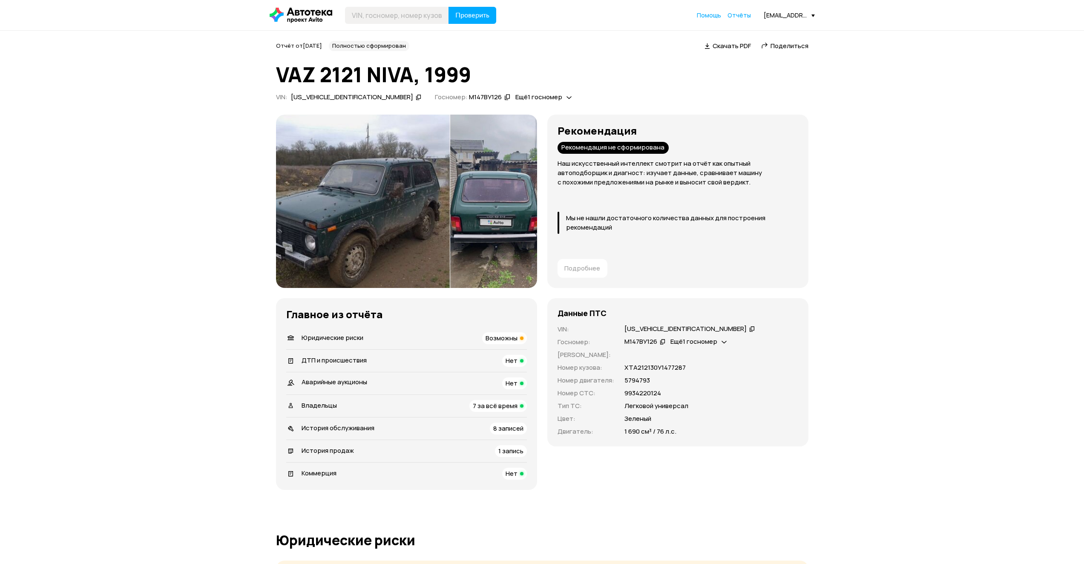
click at [510, 333] on div "Возможны" at bounding box center [504, 338] width 45 height 12
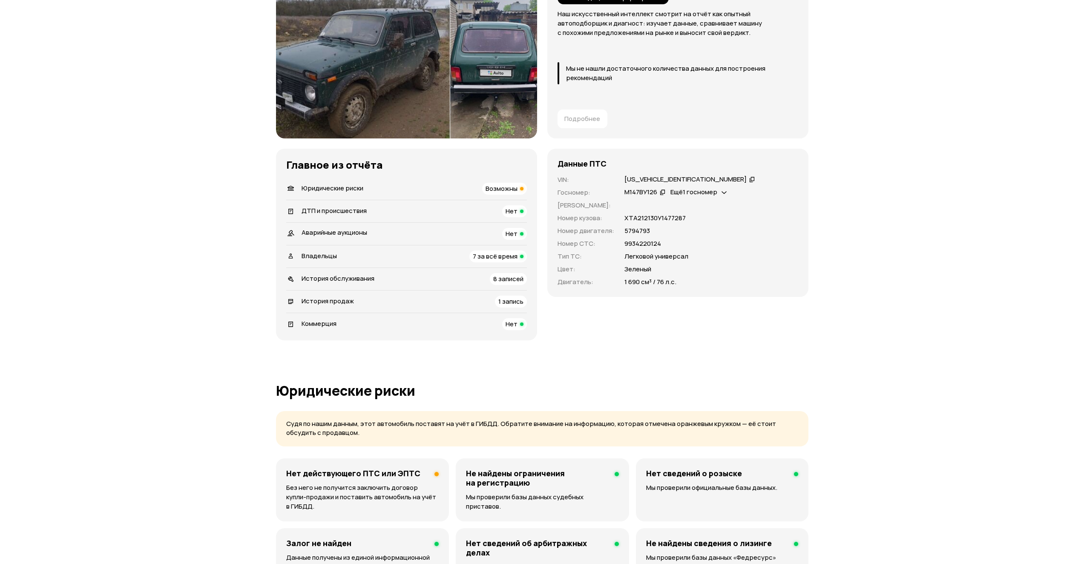
scroll to position [149, 0]
click at [426, 299] on div "История продаж 1 запись" at bounding box center [406, 302] width 241 height 12
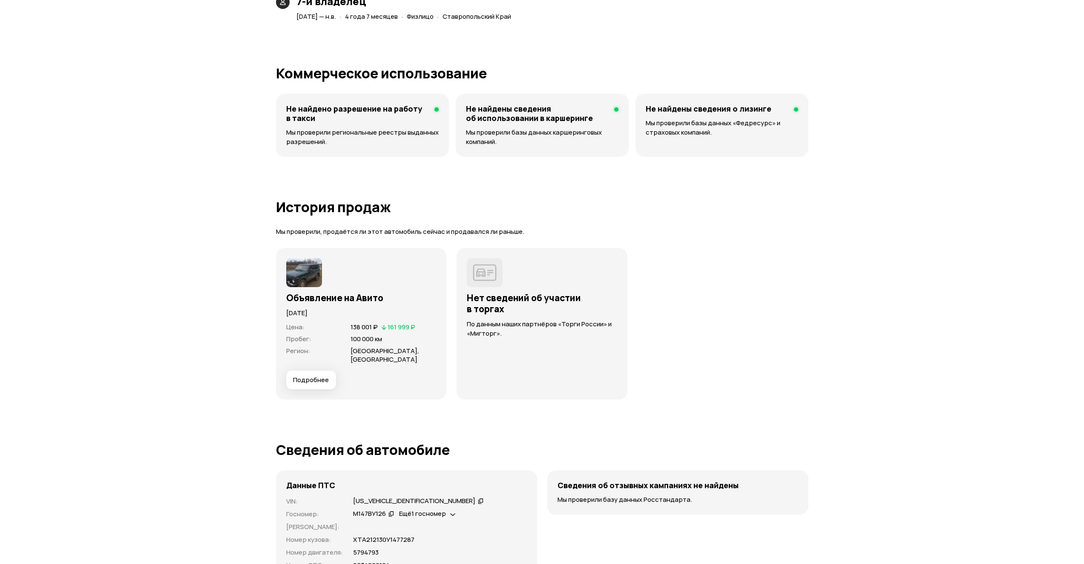
scroll to position [1883, 0]
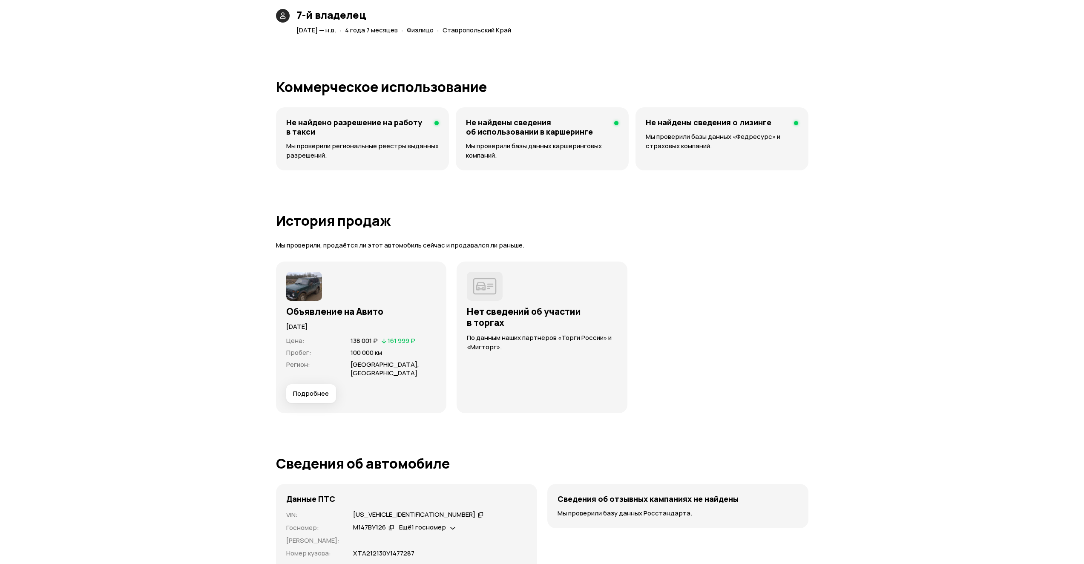
click at [317, 284] on img at bounding box center [304, 286] width 36 height 29
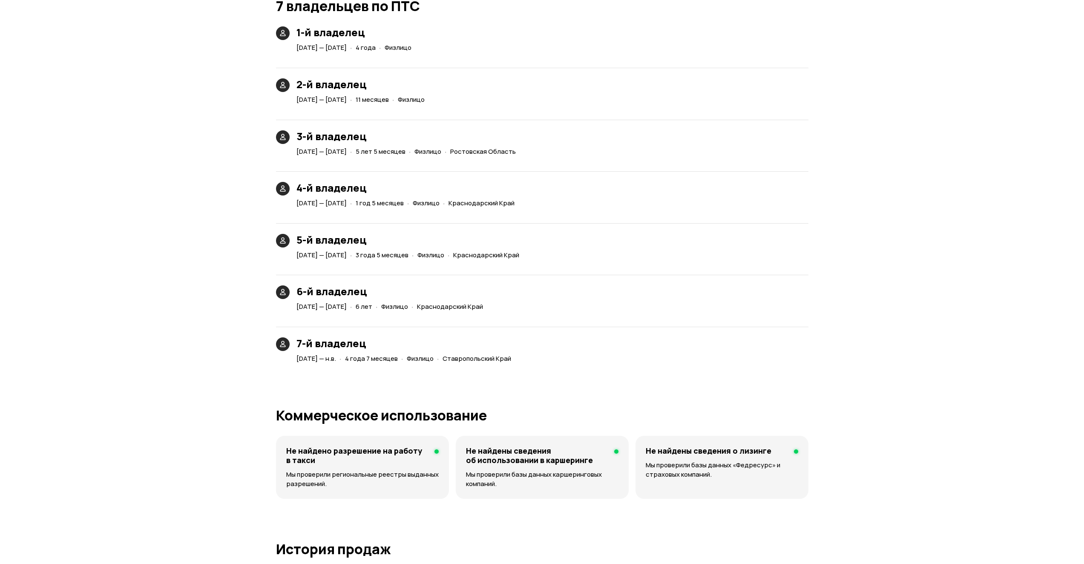
scroll to position [1542, 0]
